Goal: Transaction & Acquisition: Download file/media

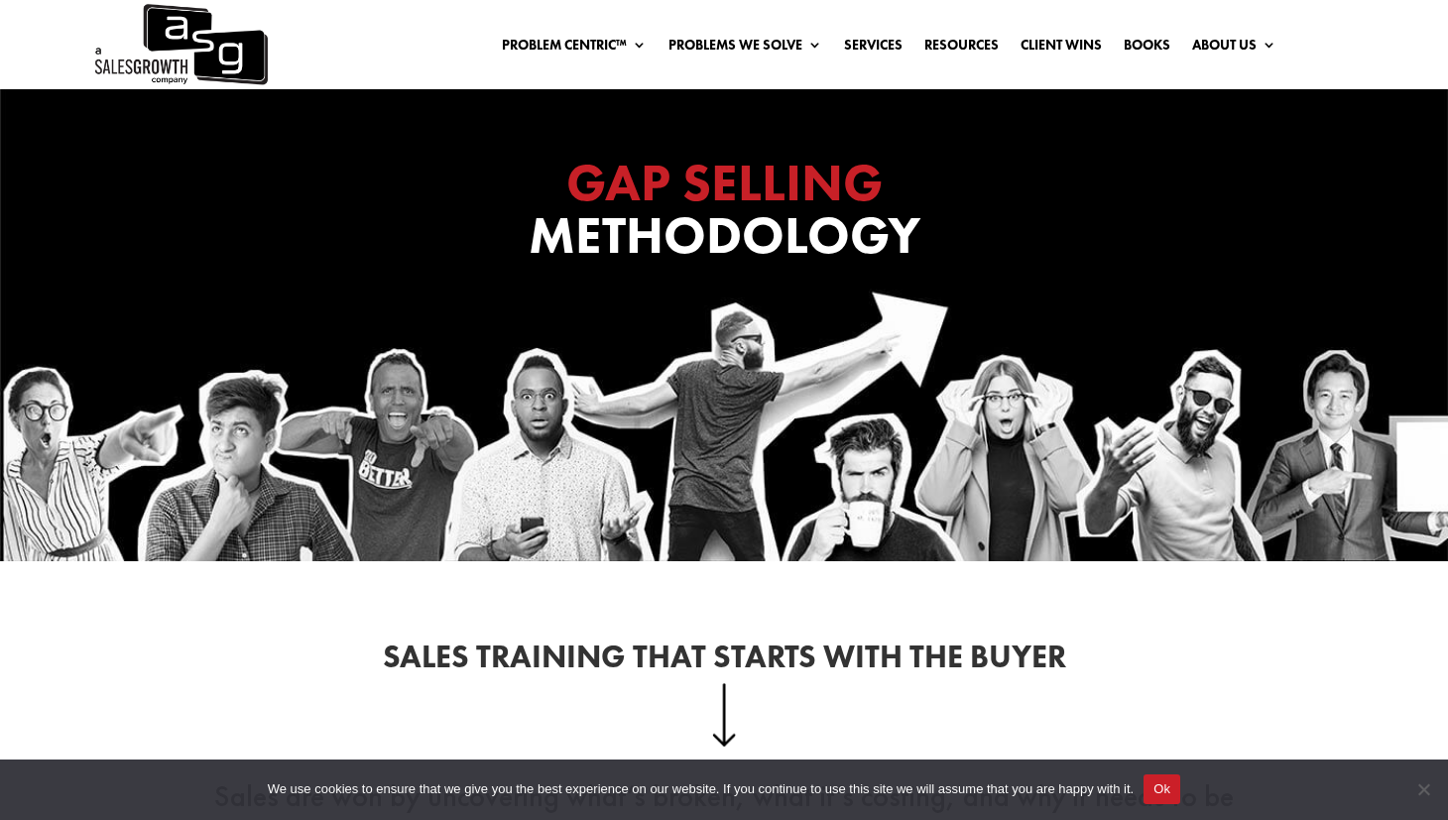
click at [165, 65] on img at bounding box center [180, 44] width 176 height 89
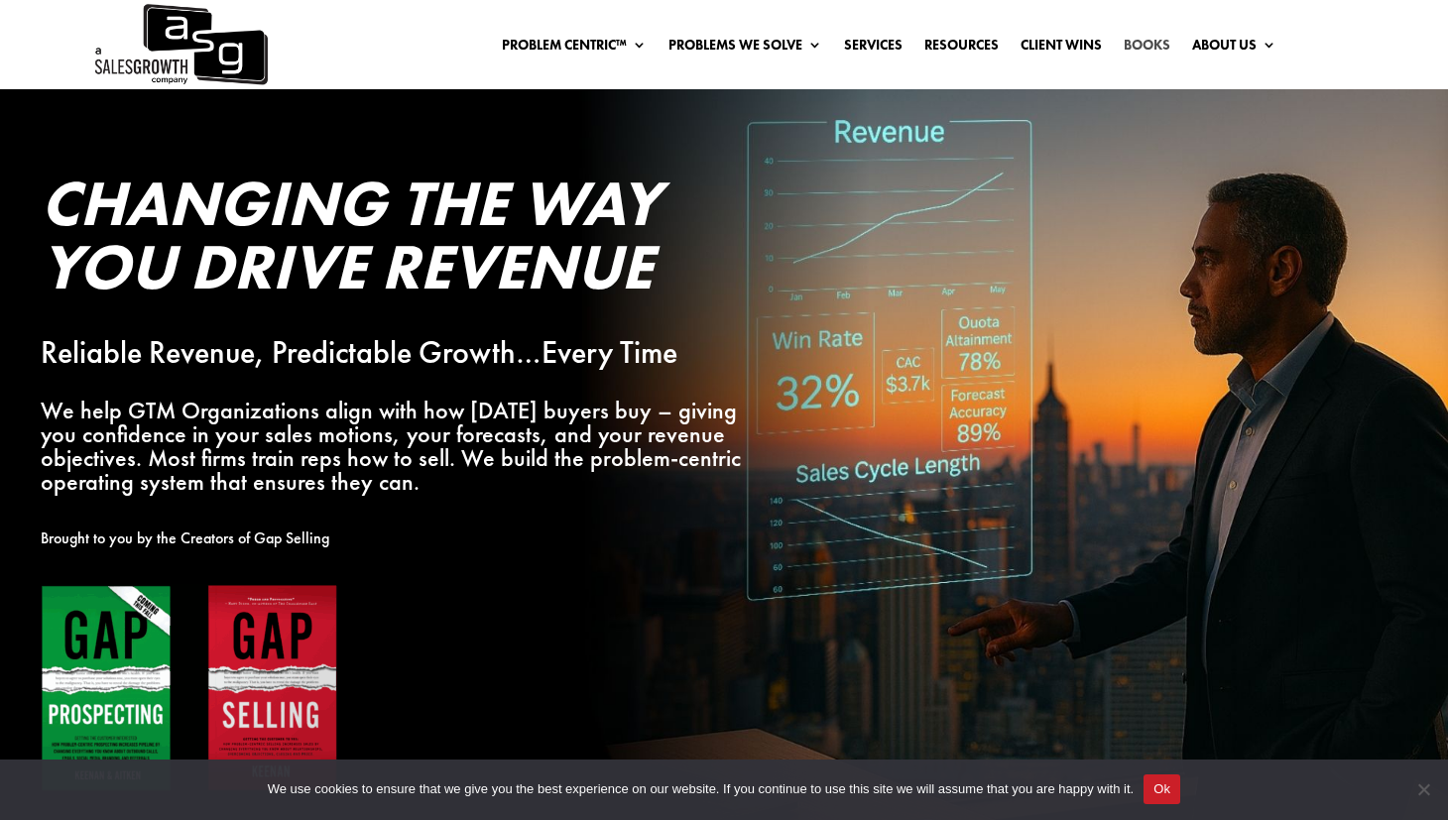
click at [1155, 43] on link "Books" at bounding box center [1146, 49] width 47 height 22
click at [1154, 49] on link "Books" at bounding box center [1146, 49] width 47 height 22
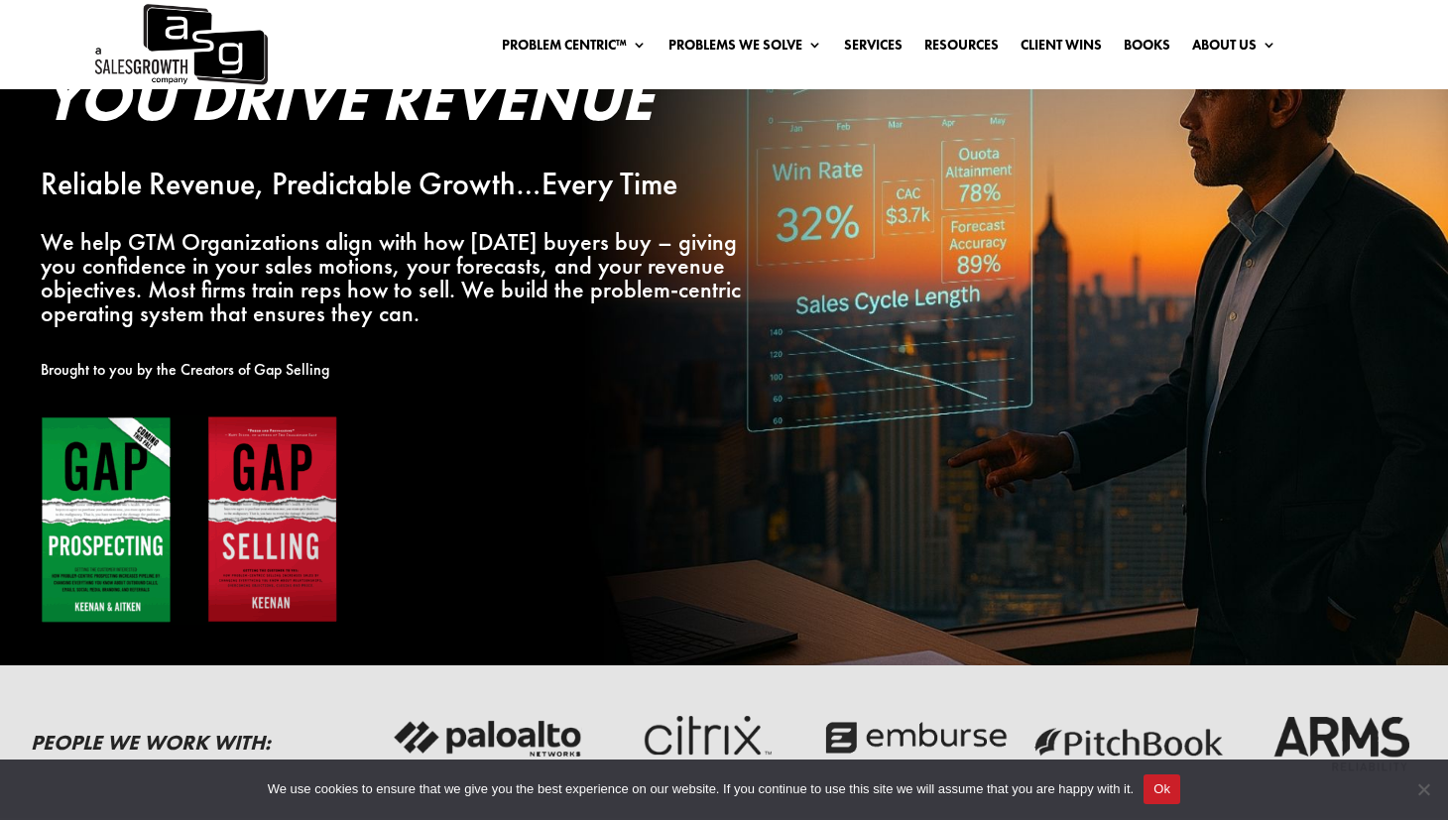
scroll to position [337, 0]
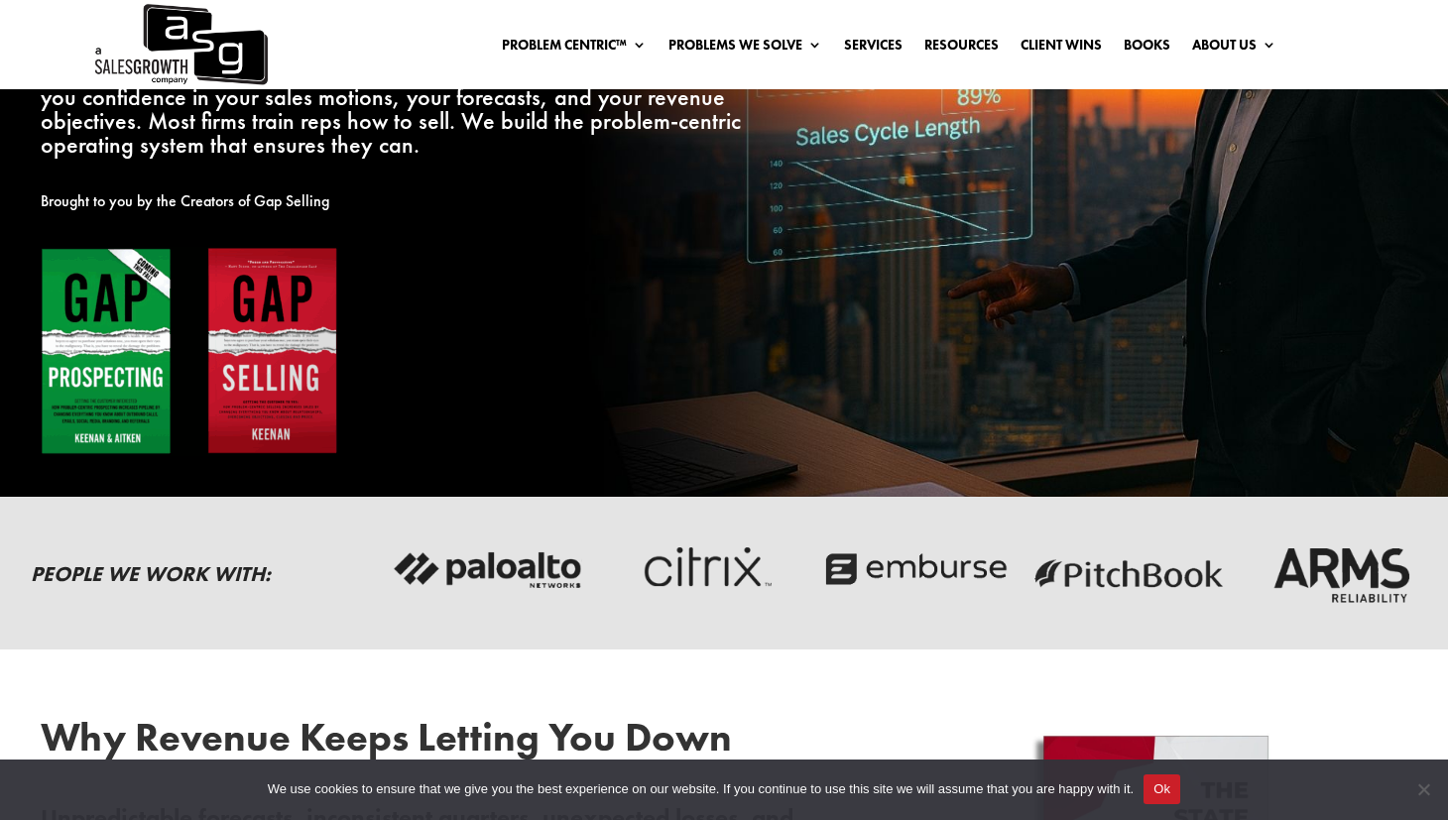
click at [389, 315] on div at bounding box center [394, 372] width 706 height 250
click at [283, 329] on img at bounding box center [189, 351] width 297 height 209
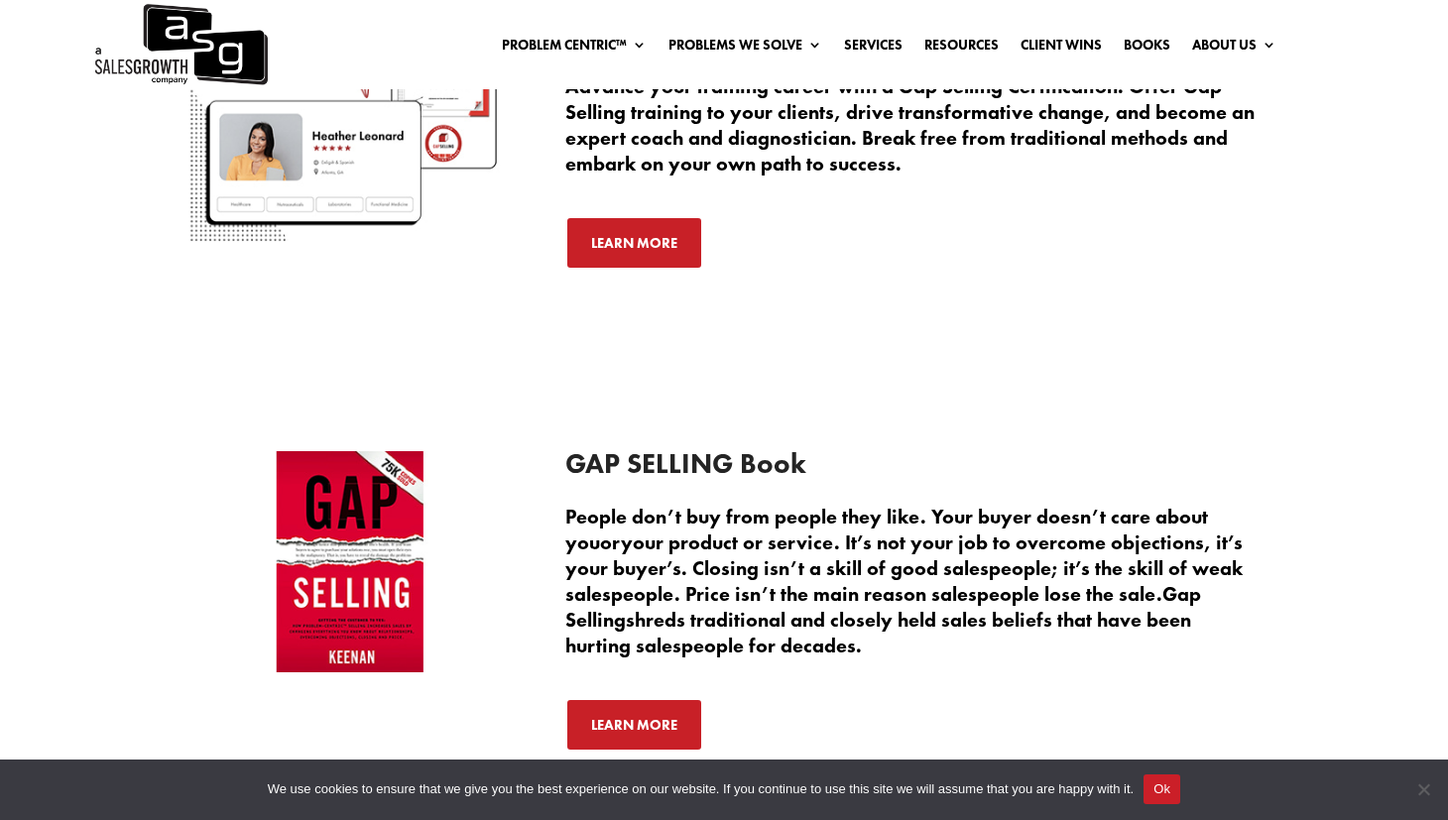
scroll to position [4008, 0]
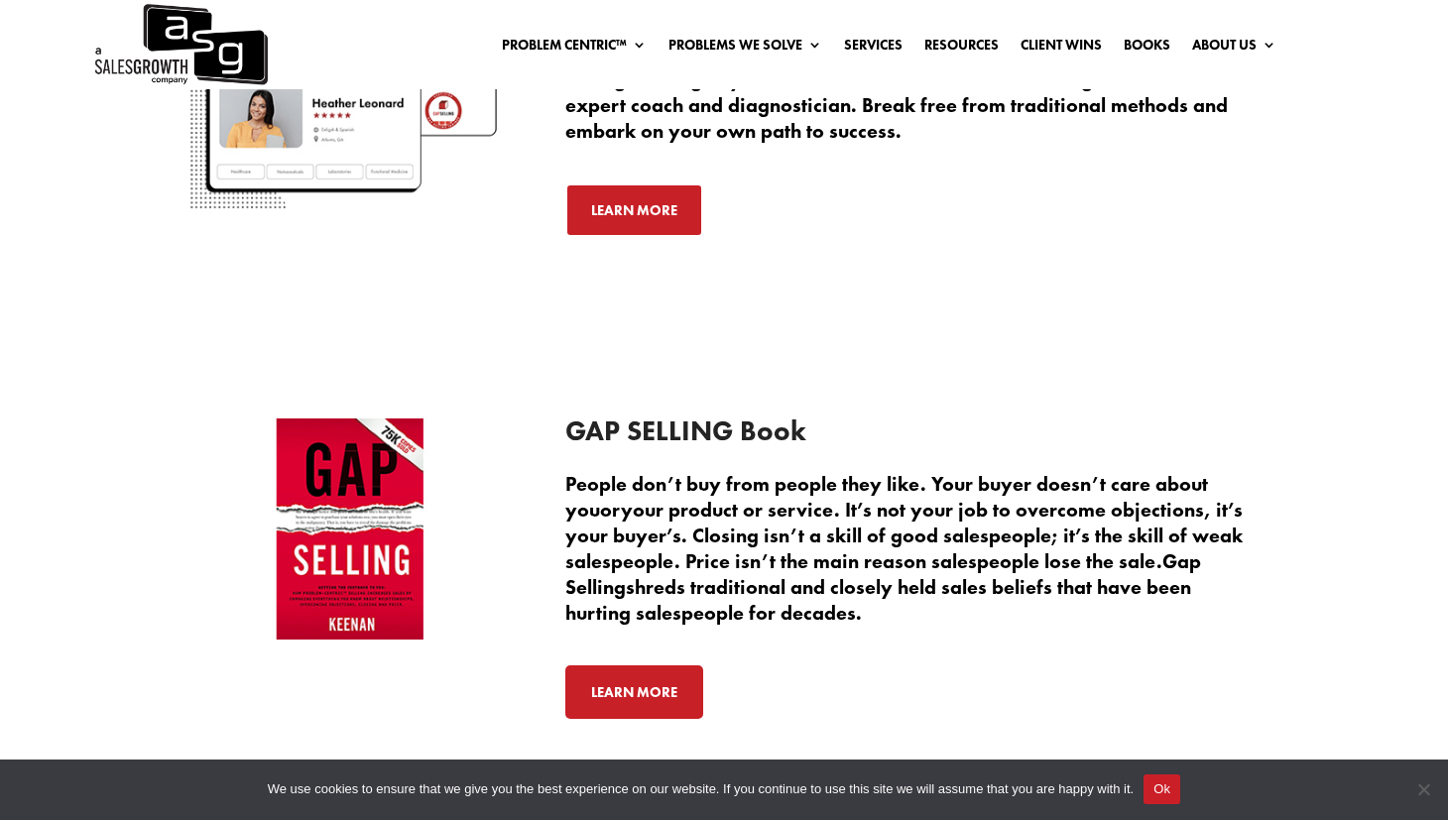
click at [654, 703] on link "Learn More" at bounding box center [634, 692] width 138 height 54
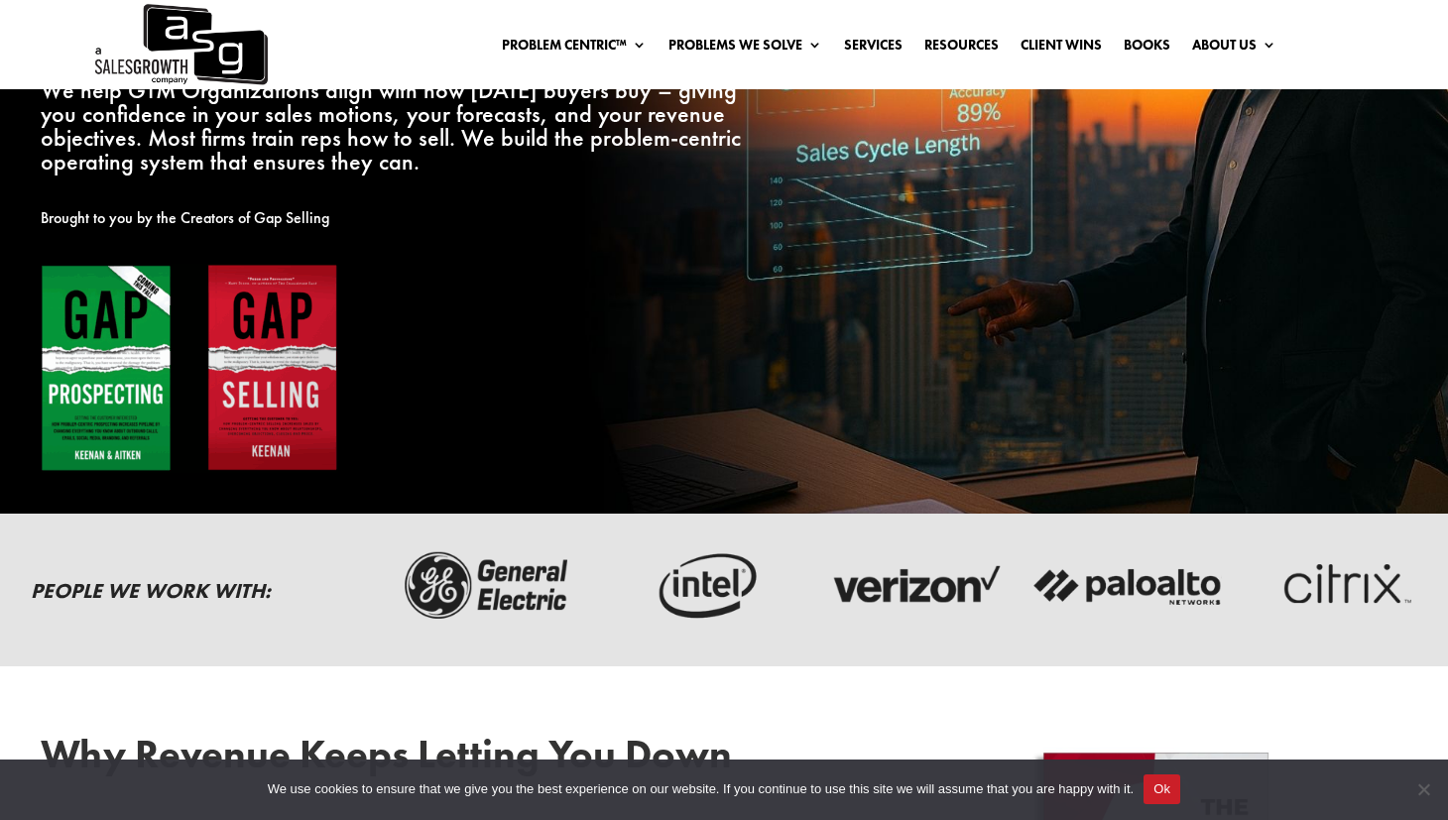
scroll to position [464, 0]
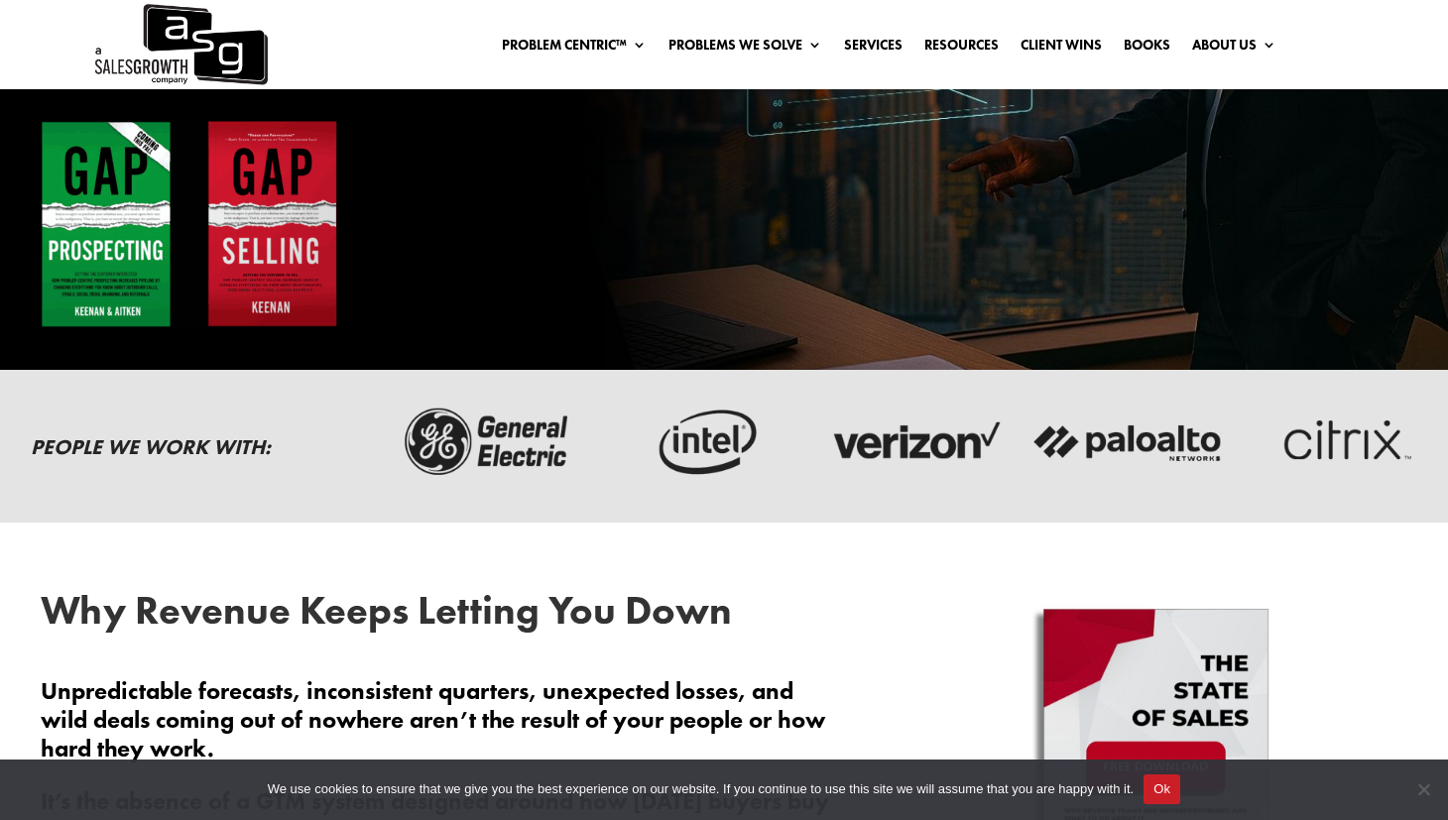
click at [274, 287] on img at bounding box center [189, 224] width 297 height 209
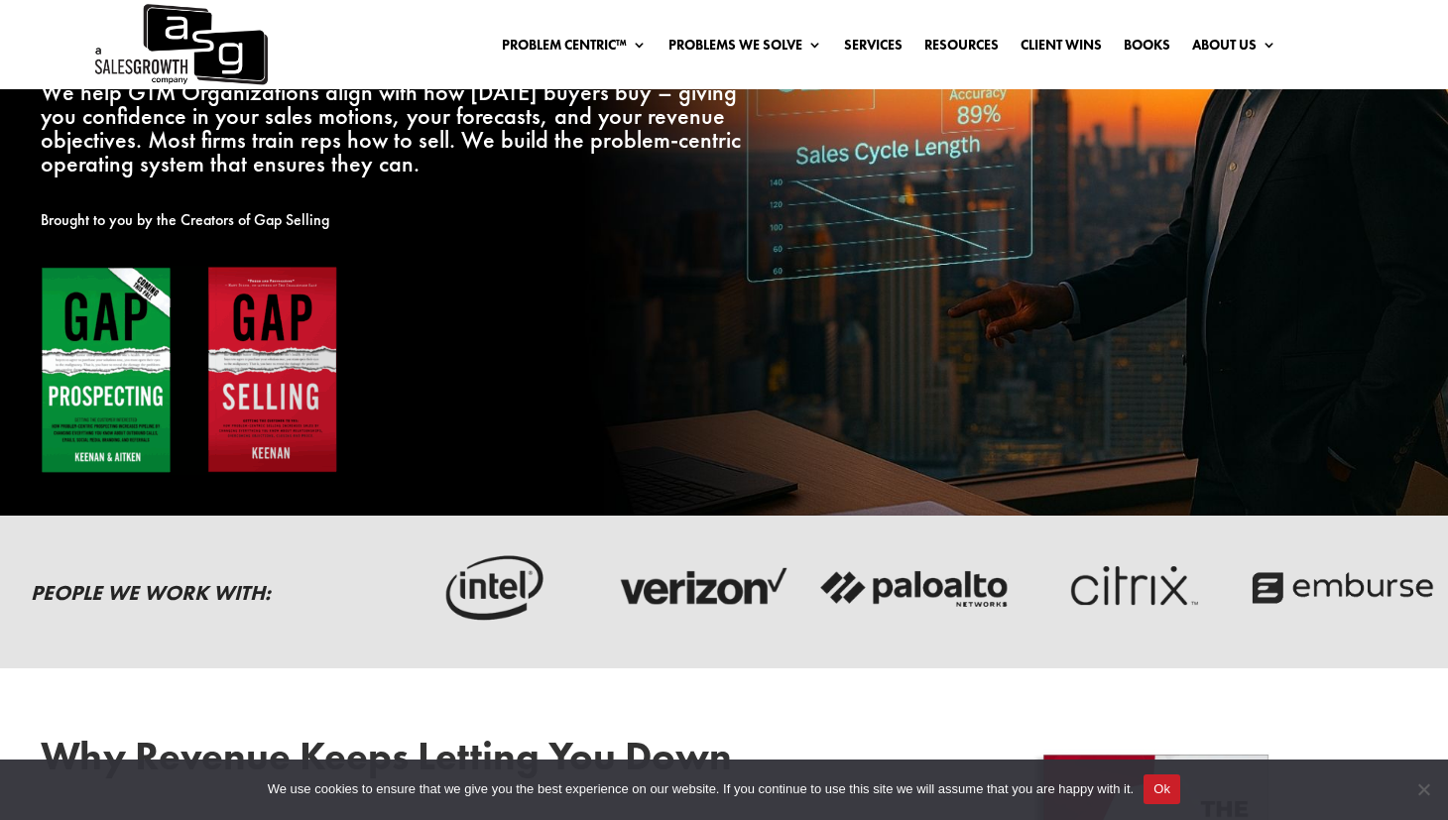
scroll to position [0, 0]
